Goal: Task Accomplishment & Management: Manage account settings

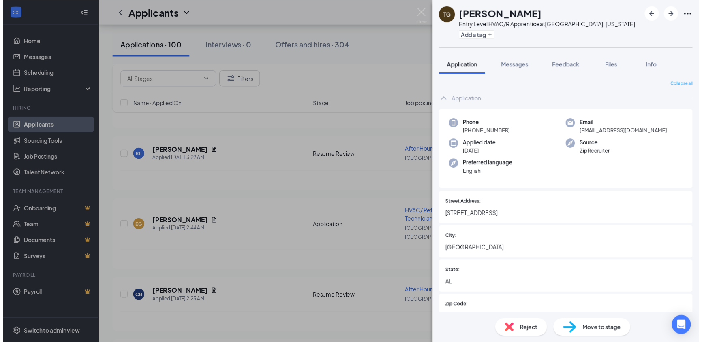
scroll to position [515, 0]
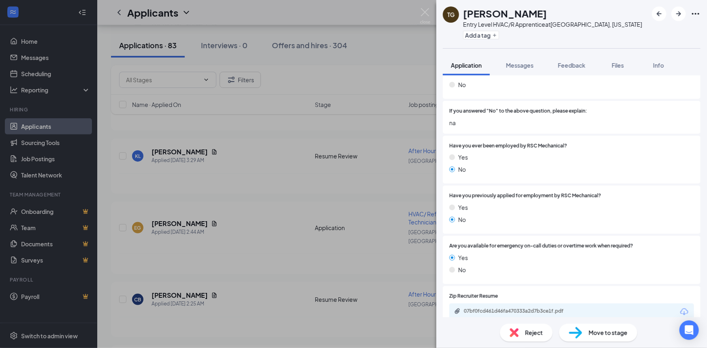
click at [240, 251] on div "TG [PERSON_NAME] Entry Level HVAC/R Apprentice at [GEOGRAPHIC_DATA], [US_STATE]…" at bounding box center [353, 174] width 707 height 348
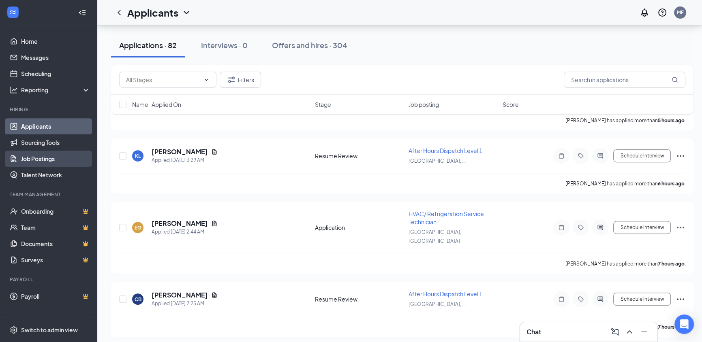
click at [44, 156] on link "Job Postings" at bounding box center [55, 159] width 69 height 16
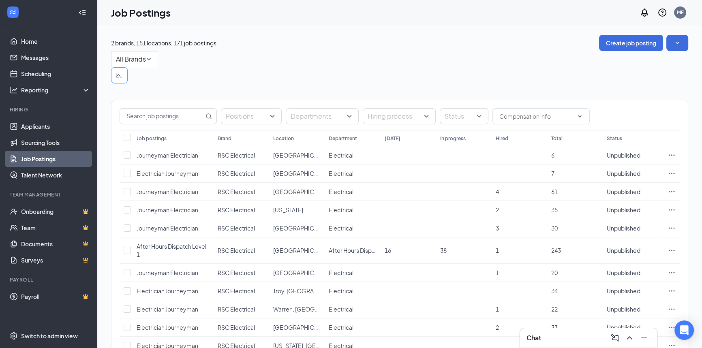
click at [117, 69] on div at bounding box center [115, 75] width 4 height 13
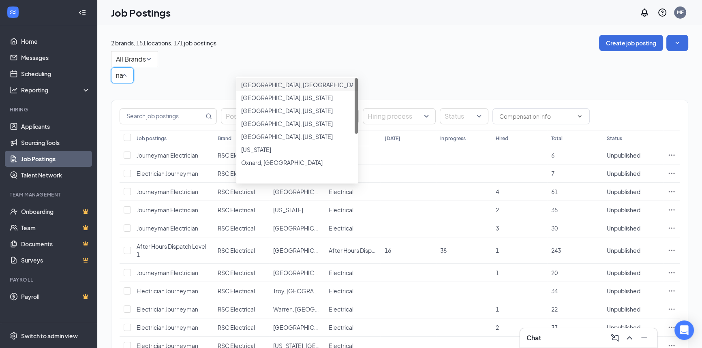
type input "[PERSON_NAME]"
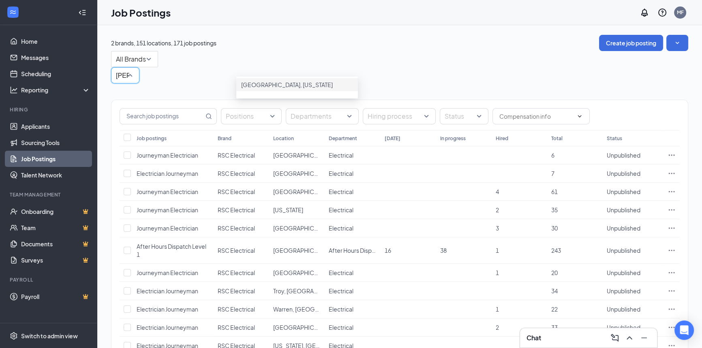
click at [253, 89] on div "[GEOGRAPHIC_DATA], [US_STATE]" at bounding box center [297, 84] width 112 height 9
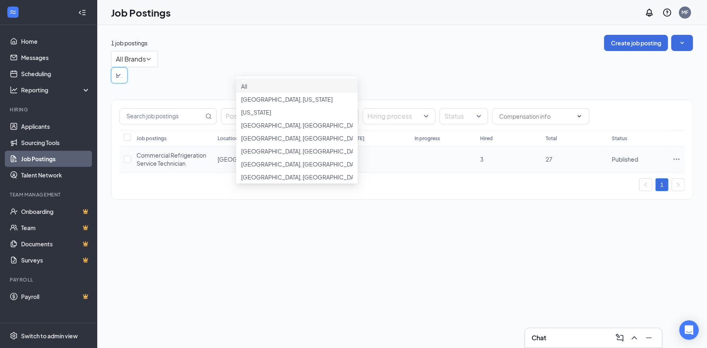
click at [608, 149] on td "Published" at bounding box center [638, 159] width 61 height 26
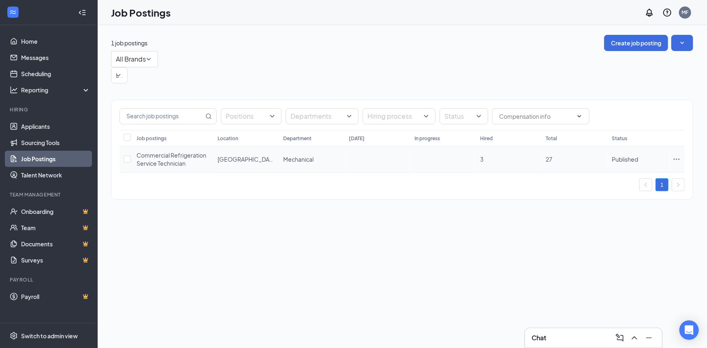
click at [621, 156] on span "Published" at bounding box center [625, 159] width 26 height 7
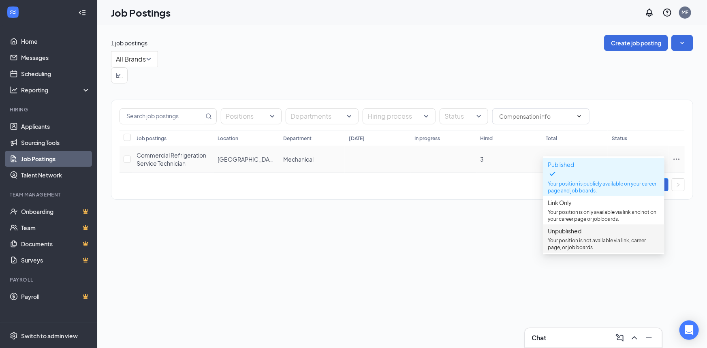
click at [583, 240] on span "Unpublished Your position is not available via link, career page, or job boards." at bounding box center [604, 238] width 112 height 24
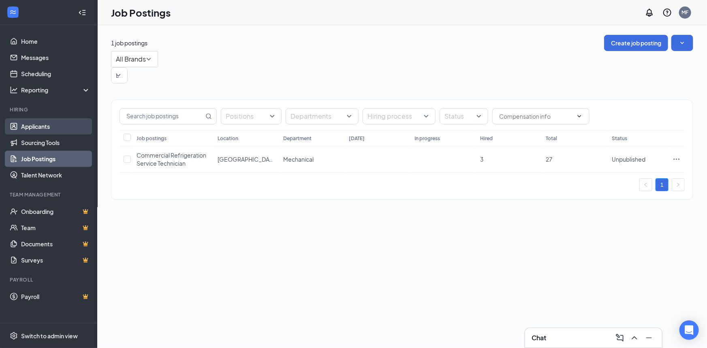
click at [65, 125] on link "Applicants" at bounding box center [55, 126] width 69 height 16
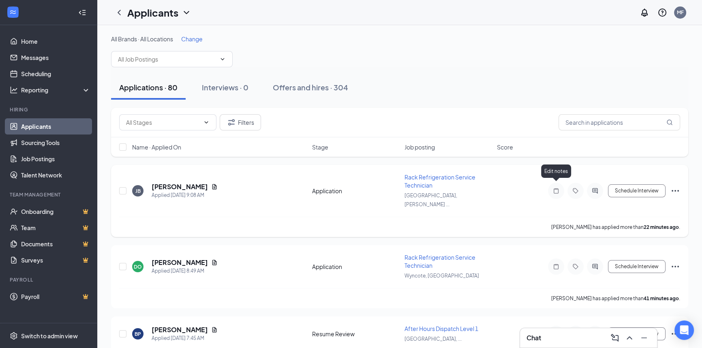
click at [552, 188] on icon "Note" at bounding box center [556, 191] width 10 height 6
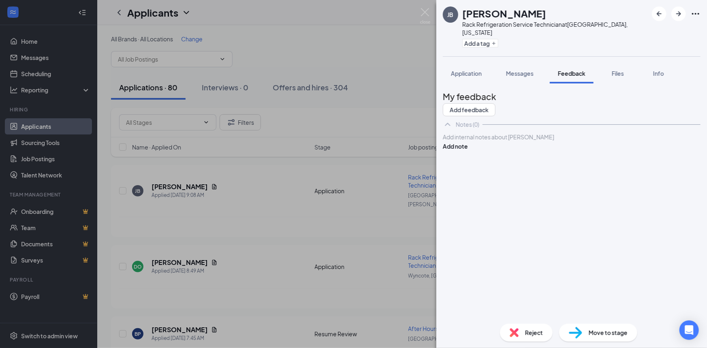
click at [518, 141] on div at bounding box center [571, 137] width 257 height 9
click at [468, 151] on button "Add note" at bounding box center [455, 146] width 25 height 9
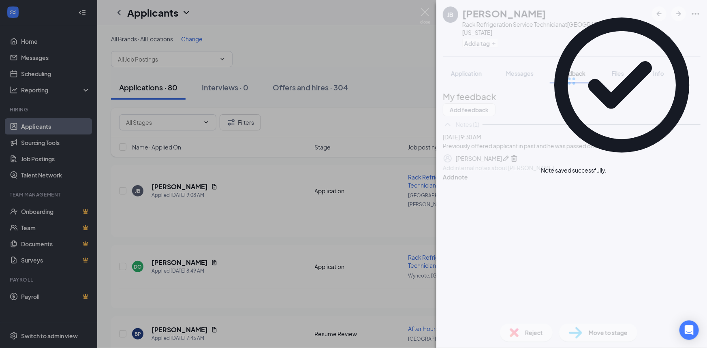
click at [524, 332] on div "Reject" at bounding box center [526, 333] width 53 height 18
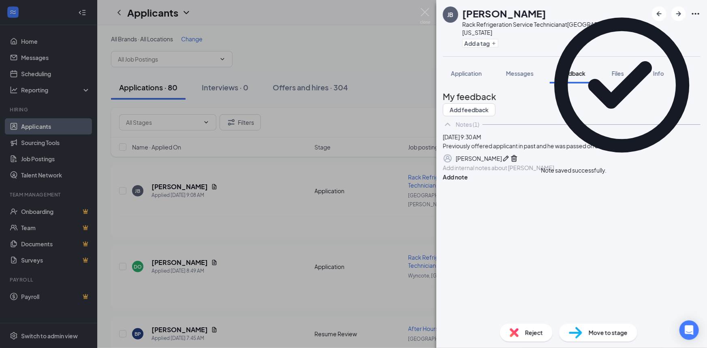
checkbox input "true"
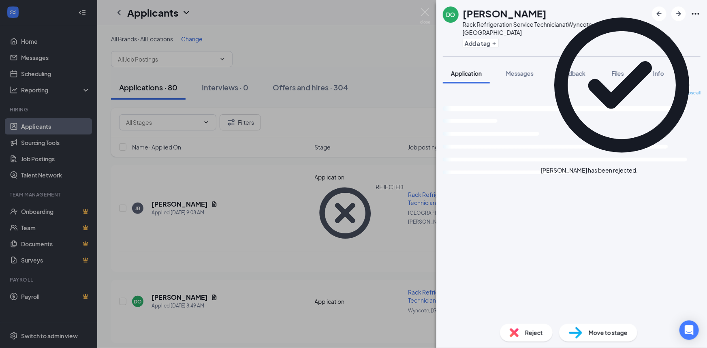
click at [299, 229] on div "DO [PERSON_NAME] Rack Refrigeration Service Technician at [GEOGRAPHIC_DATA], [G…" at bounding box center [353, 174] width 707 height 348
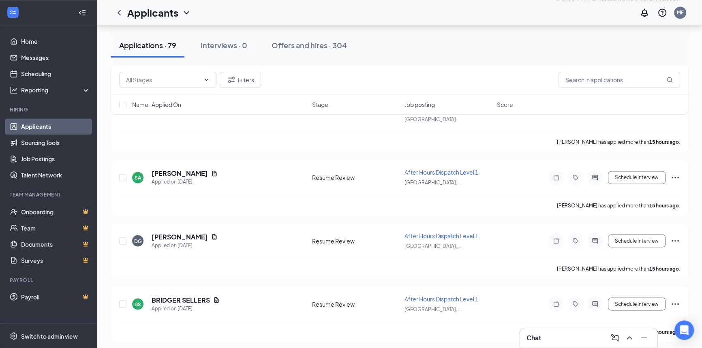
scroll to position [1730, 0]
